Goal: Navigation & Orientation: Understand site structure

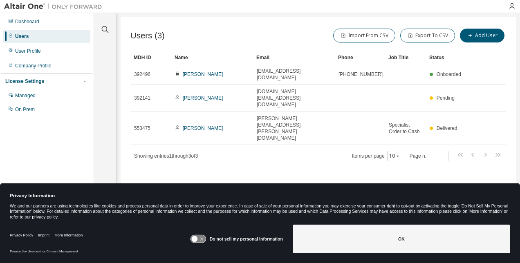
click at [205, 239] on icon at bounding box center [197, 239] width 15 height 8
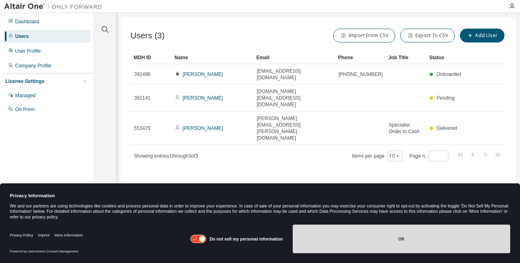
click at [376, 239] on button "OK" at bounding box center [401, 239] width 217 height 29
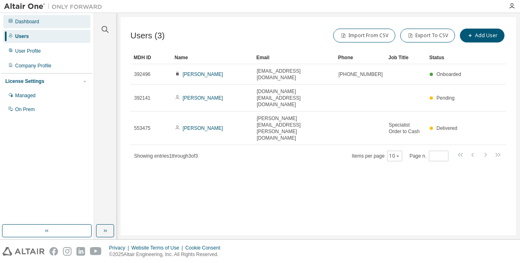
click at [23, 21] on div "Dashboard" at bounding box center [27, 21] width 24 height 7
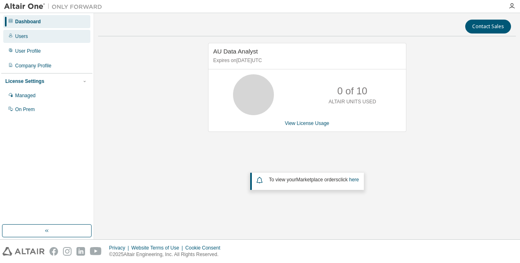
click at [25, 36] on div "Users" at bounding box center [21, 36] width 13 height 7
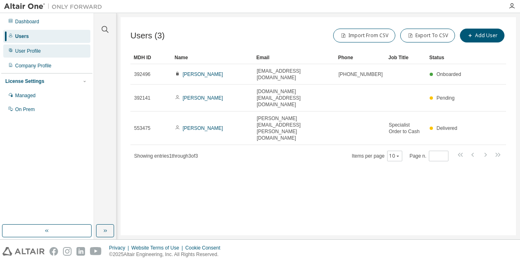
click at [29, 50] on div "User Profile" at bounding box center [28, 51] width 26 height 7
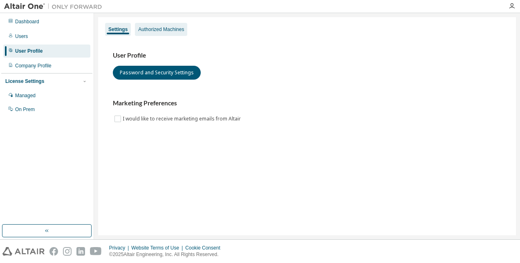
click at [180, 30] on div "Authorized Machines" at bounding box center [161, 29] width 46 height 7
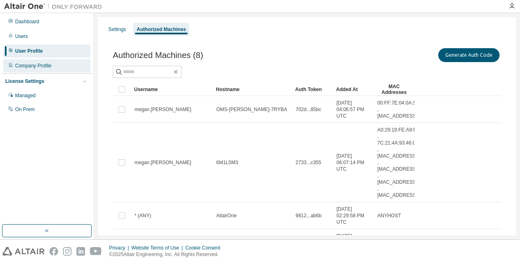
click at [51, 67] on div "Company Profile" at bounding box center [33, 66] width 36 height 7
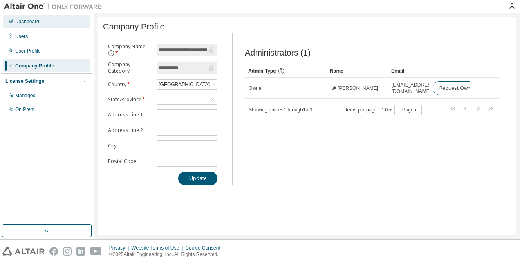
click at [10, 19] on icon at bounding box center [10, 20] width 5 height 5
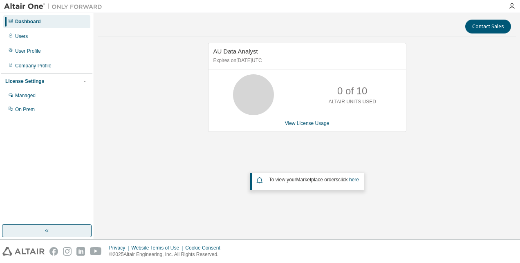
click at [35, 229] on button "button" at bounding box center [47, 230] width 90 height 13
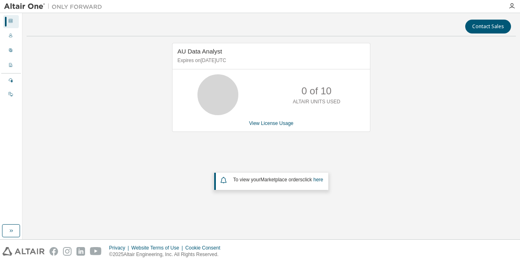
click at [13, 23] on div "Dashboard" at bounding box center [11, 21] width 16 height 13
click at [511, 5] on icon "button" at bounding box center [512, 6] width 7 height 7
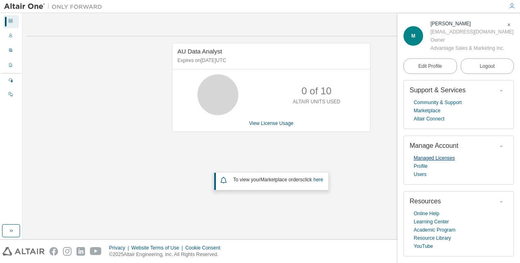
scroll to position [21, 0]
click at [430, 115] on link "Marketplace" at bounding box center [427, 111] width 27 height 8
